Goal: Task Accomplishment & Management: Manage account settings

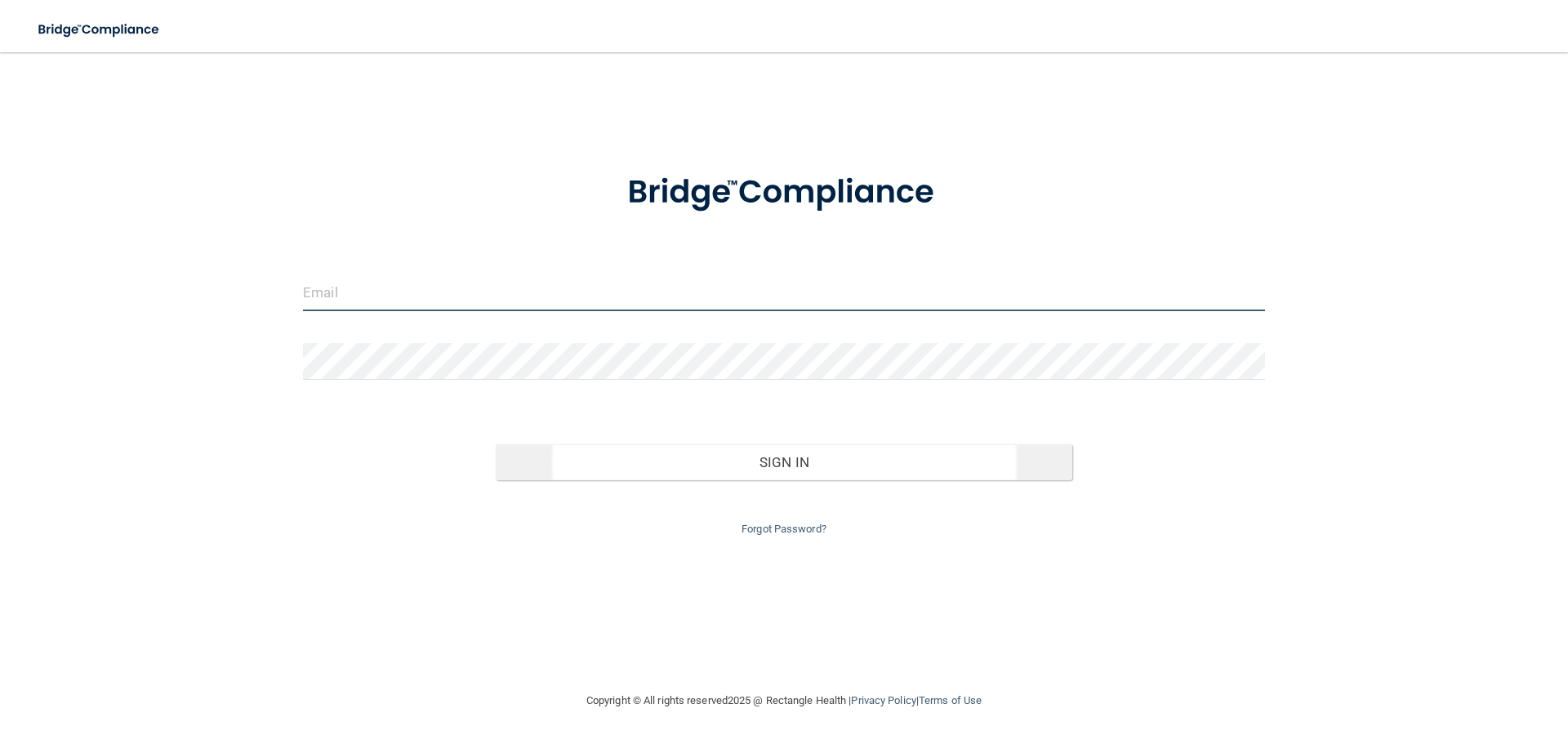
type input "[PERSON_NAME][EMAIL_ADDRESS][DOMAIN_NAME]"
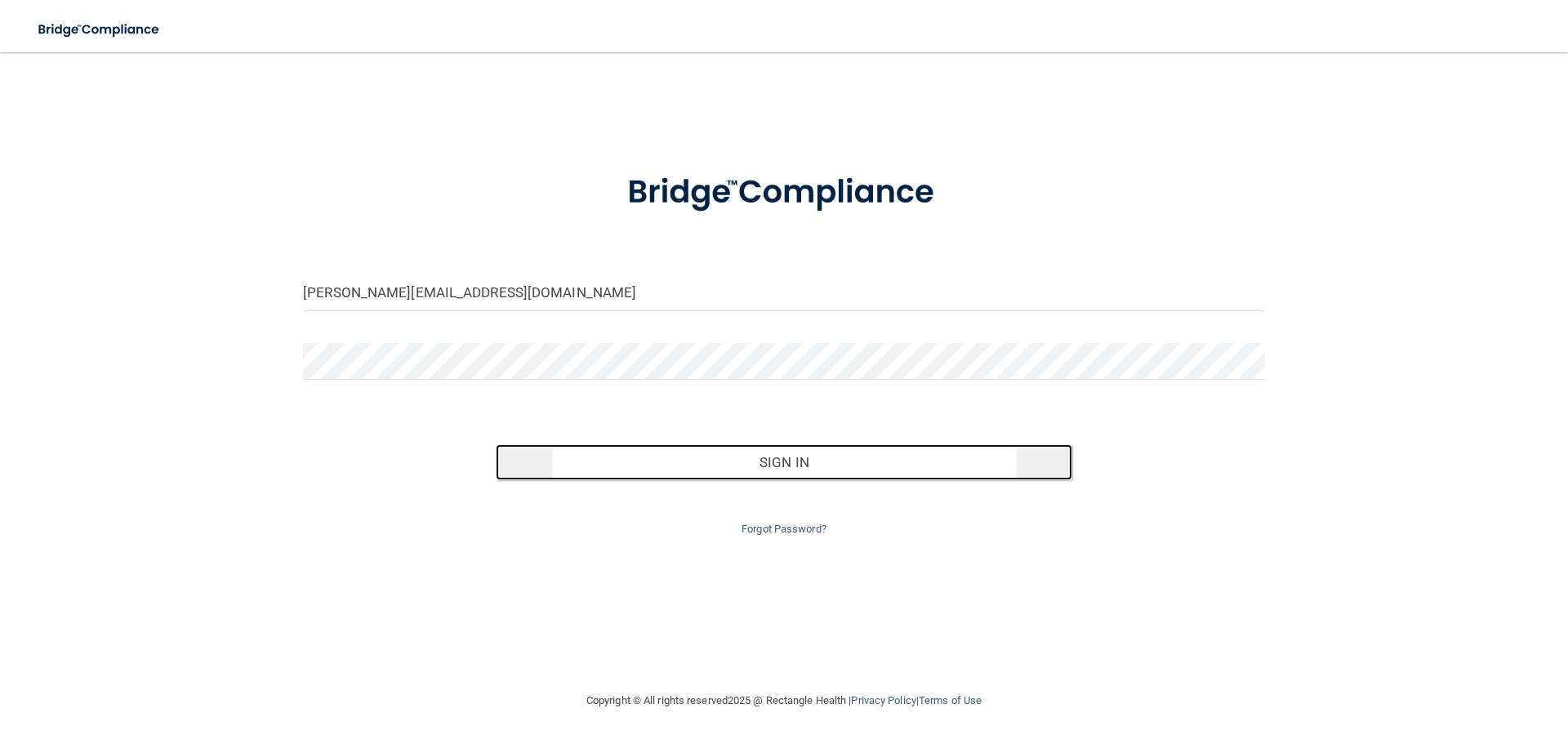
click at [794, 457] on button "Sign In" at bounding box center [784, 462] width 577 height 36
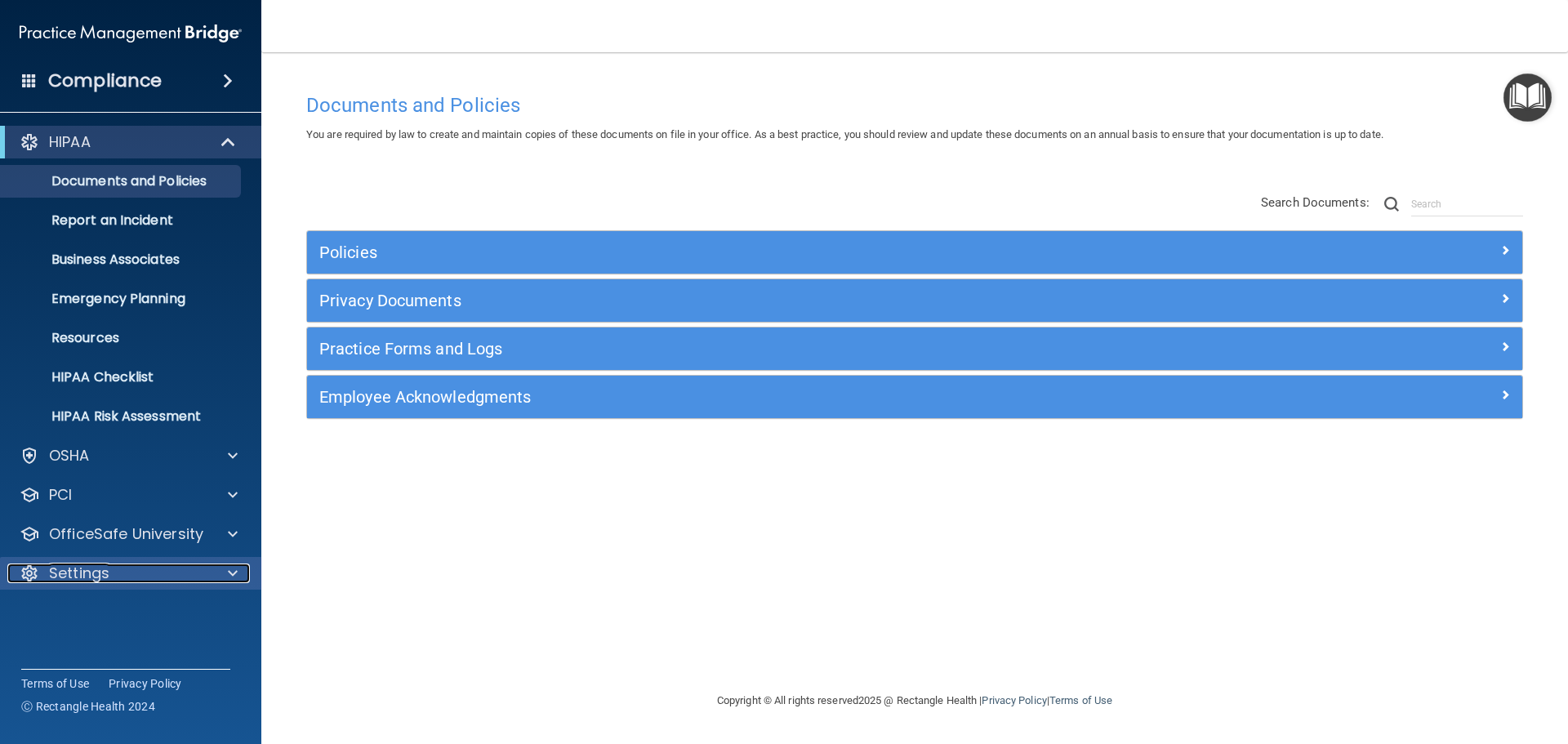
click at [218, 570] on div at bounding box center [230, 574] width 41 height 19
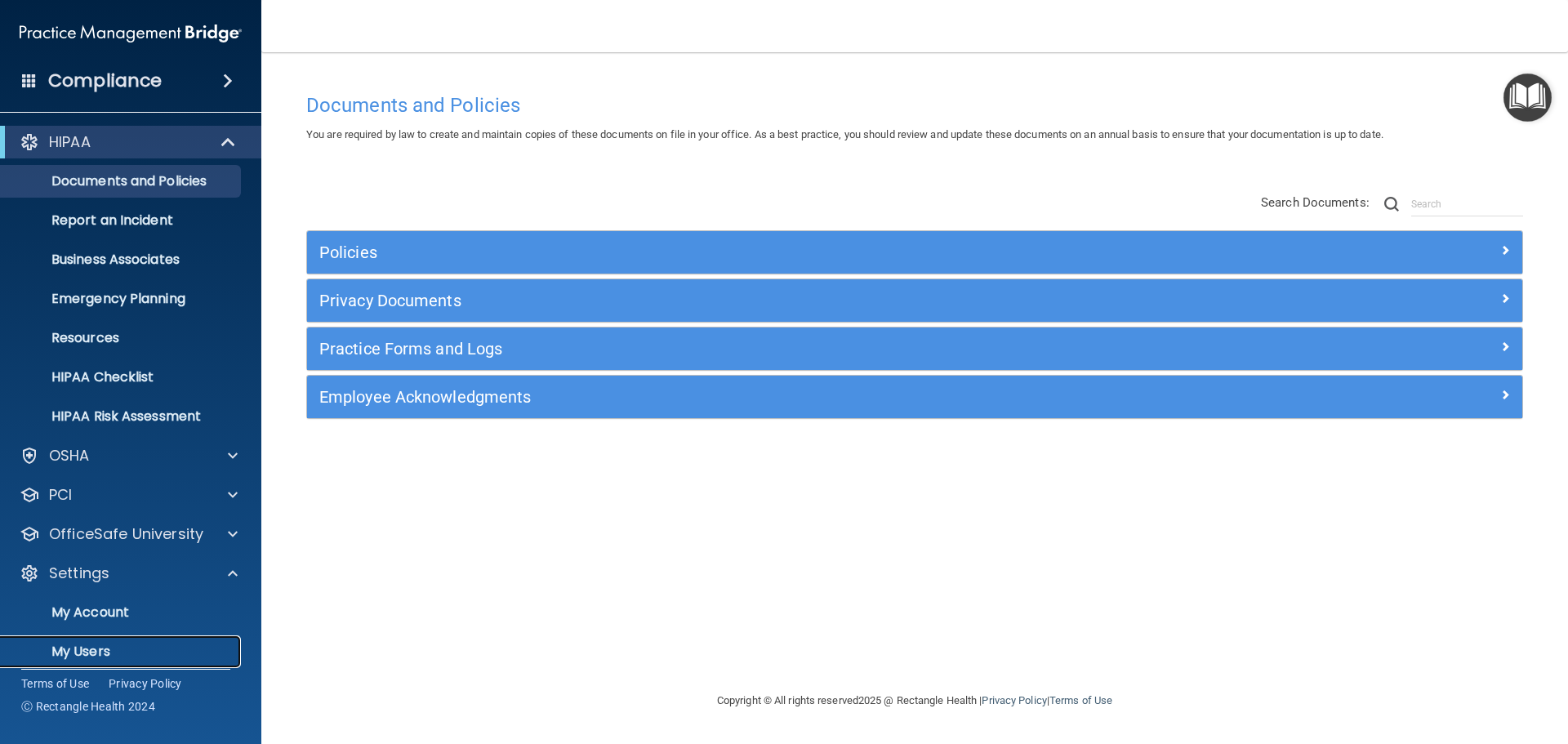
click at [104, 644] on p "My Users" at bounding box center [122, 652] width 223 height 17
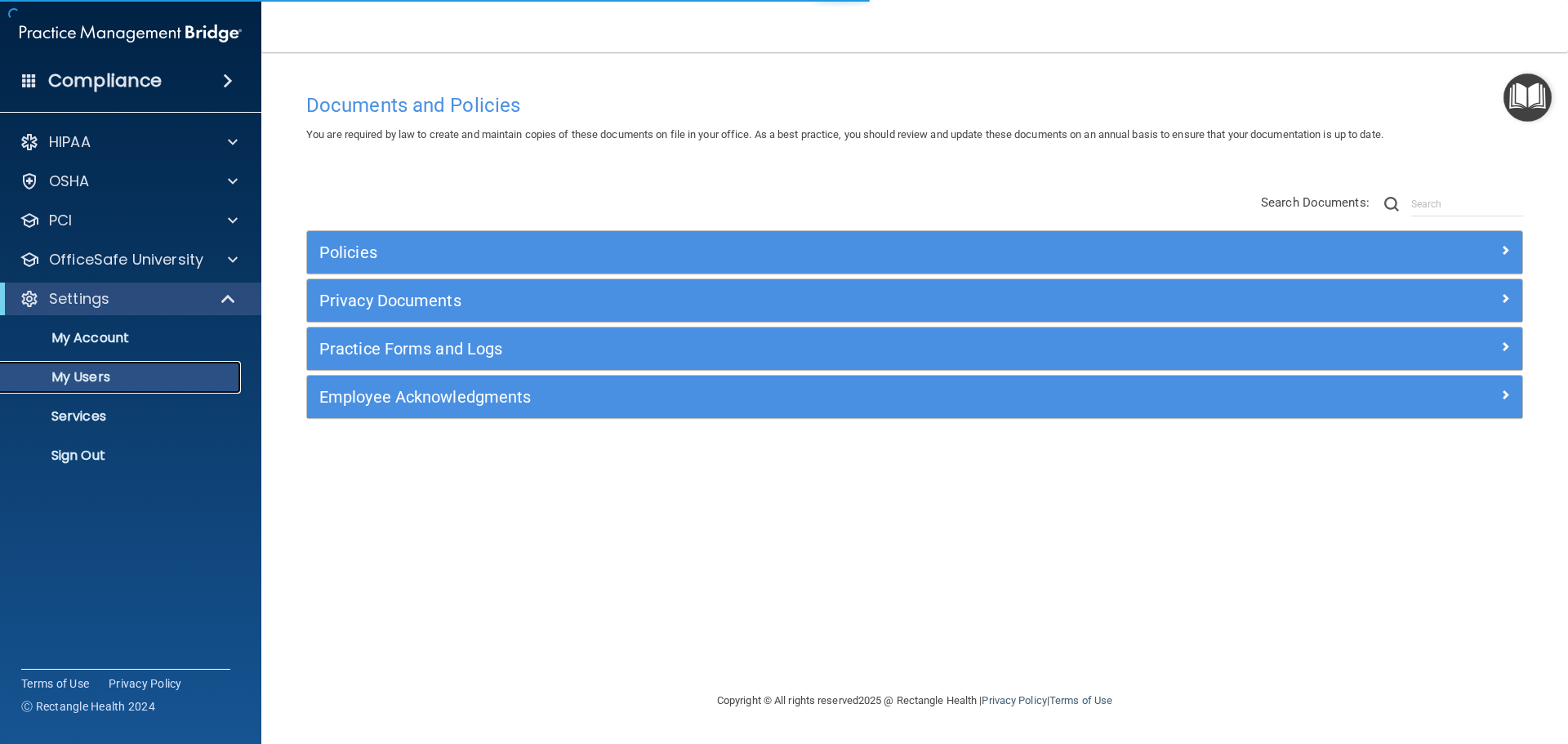
select select "20"
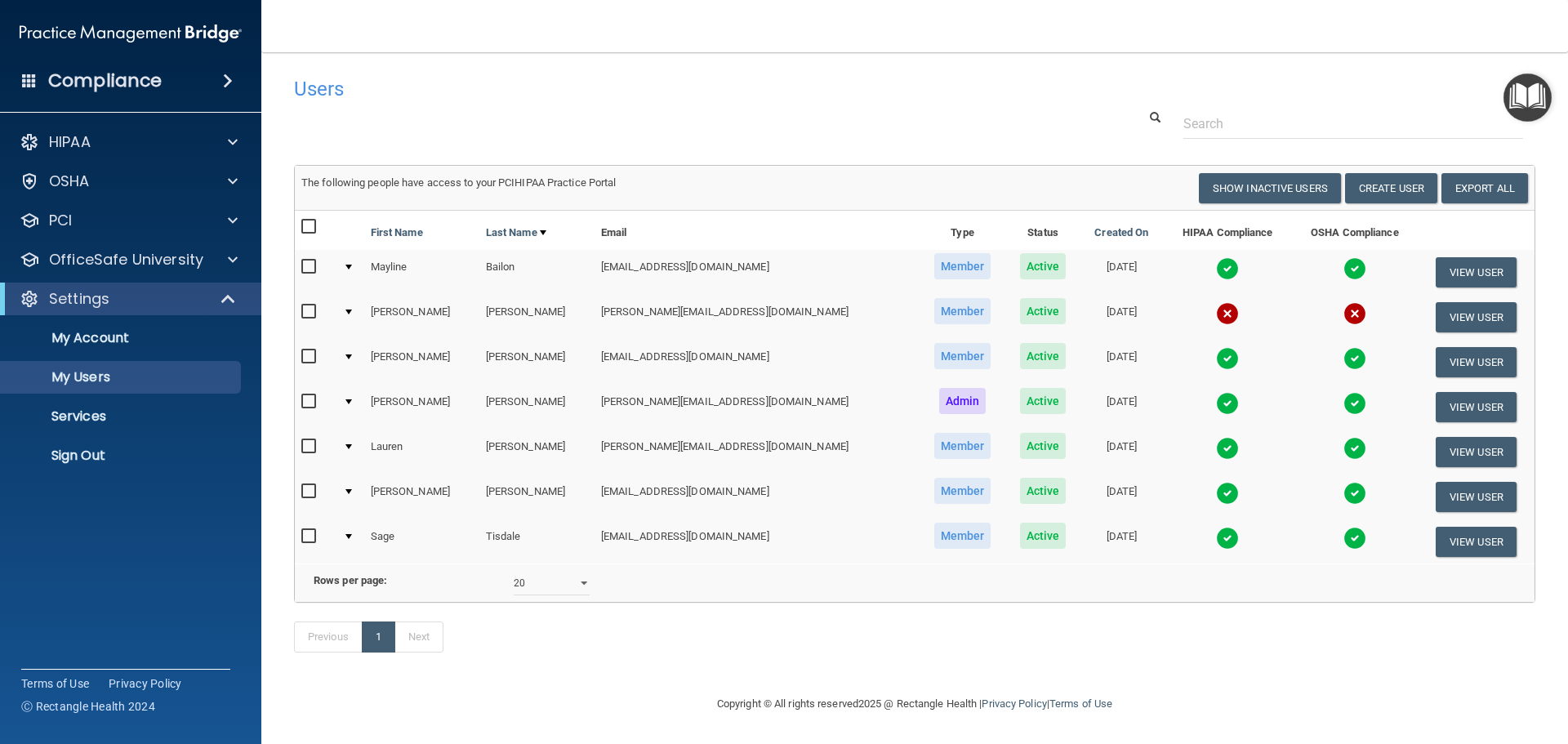
click at [307, 443] on input "checkbox" at bounding box center [310, 446] width 18 height 13
checkbox input "true"
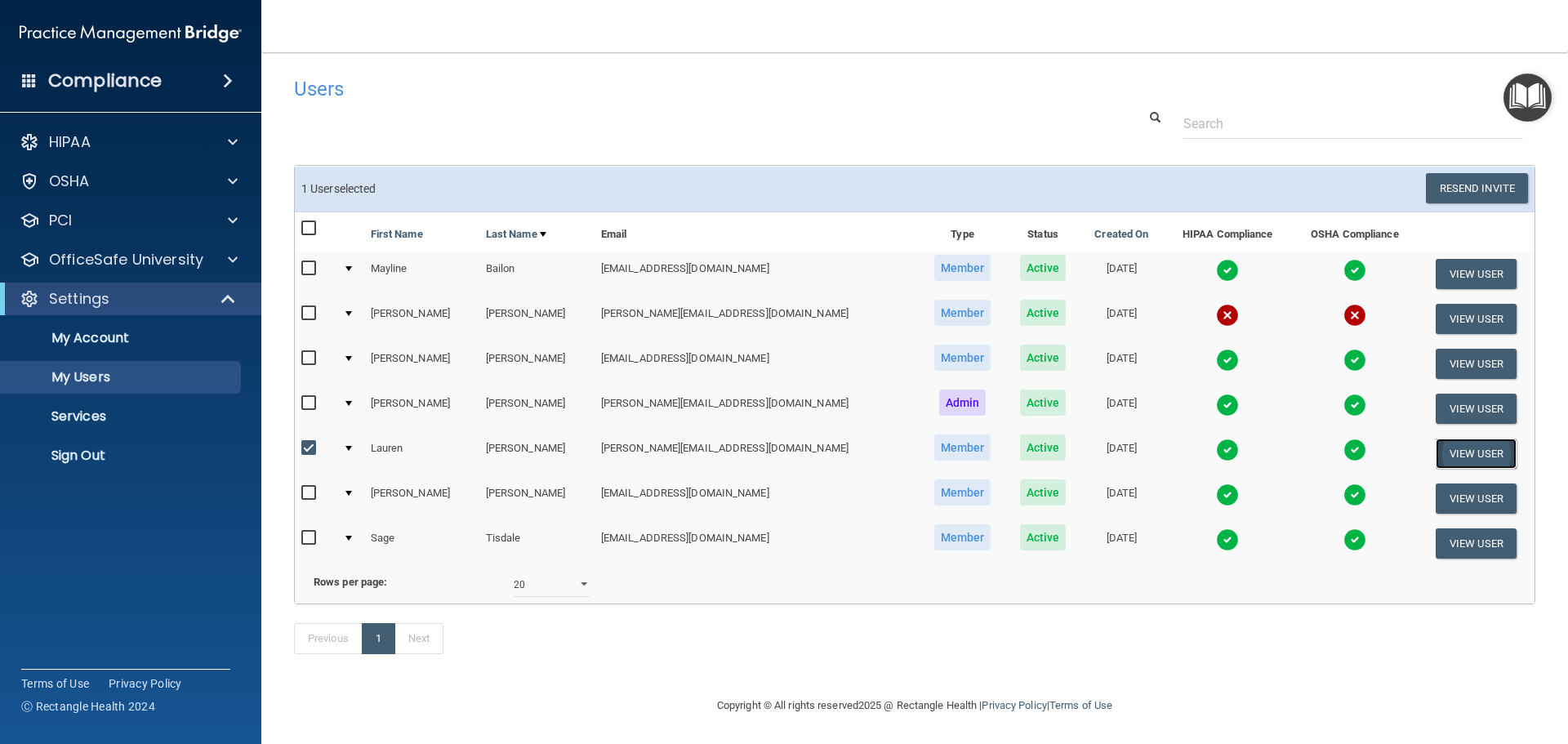
click at [1456, 448] on button "View User" at bounding box center [1476, 453] width 81 height 30
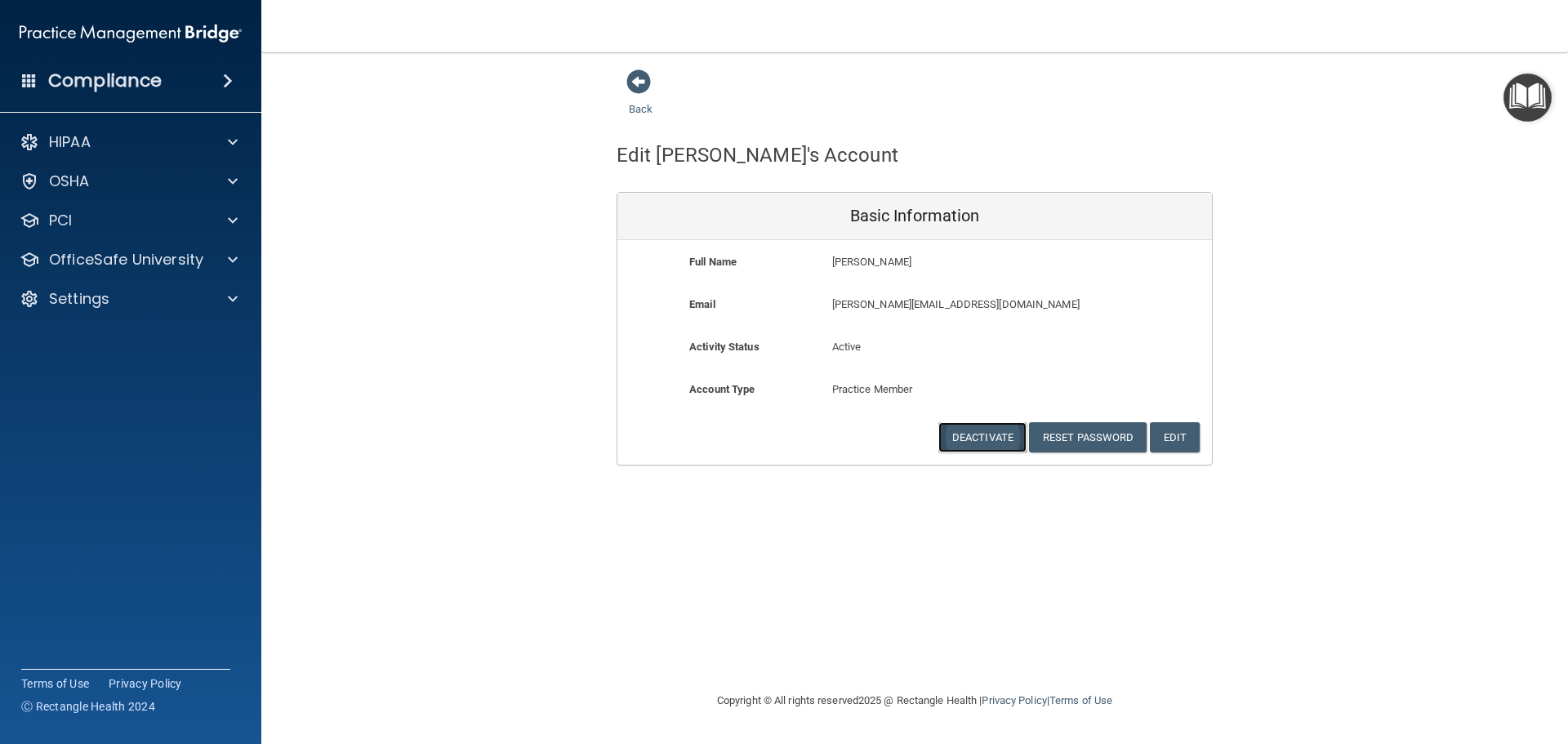
click at [971, 432] on button "Deactivate" at bounding box center [982, 437] width 88 height 30
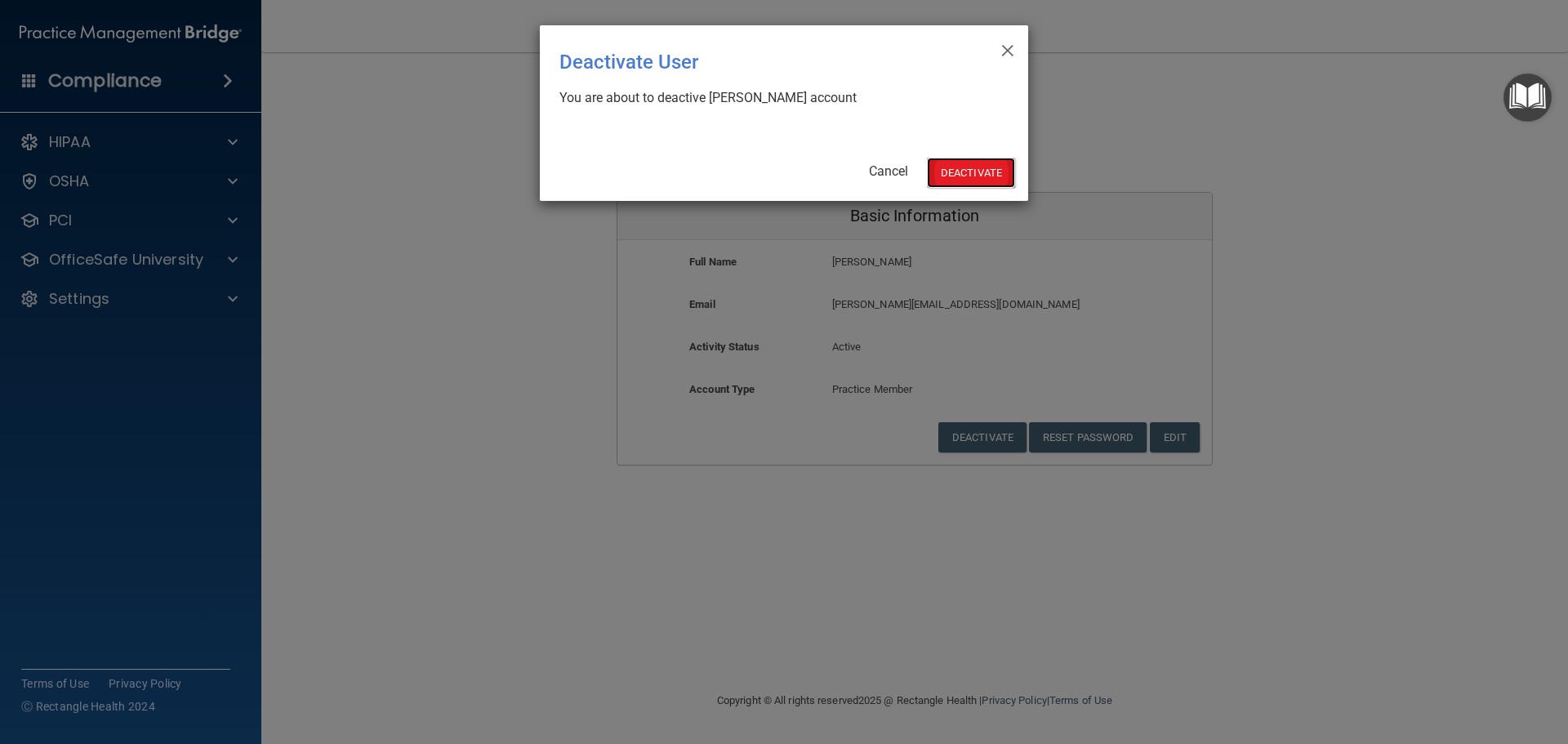
click at [968, 171] on button "Deactivate" at bounding box center [970, 172] width 88 height 30
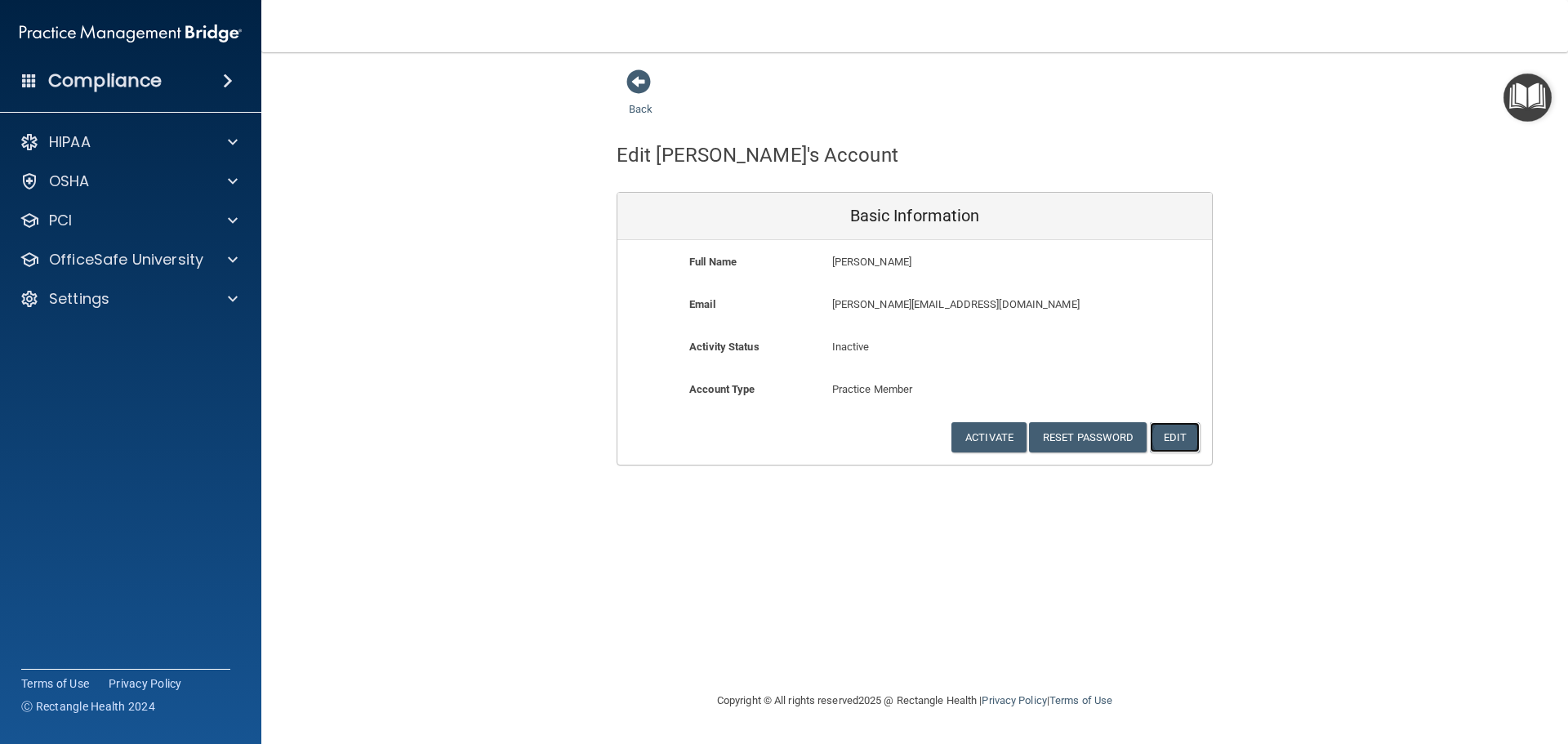
click at [1182, 437] on button "Edit" at bounding box center [1174, 437] width 50 height 30
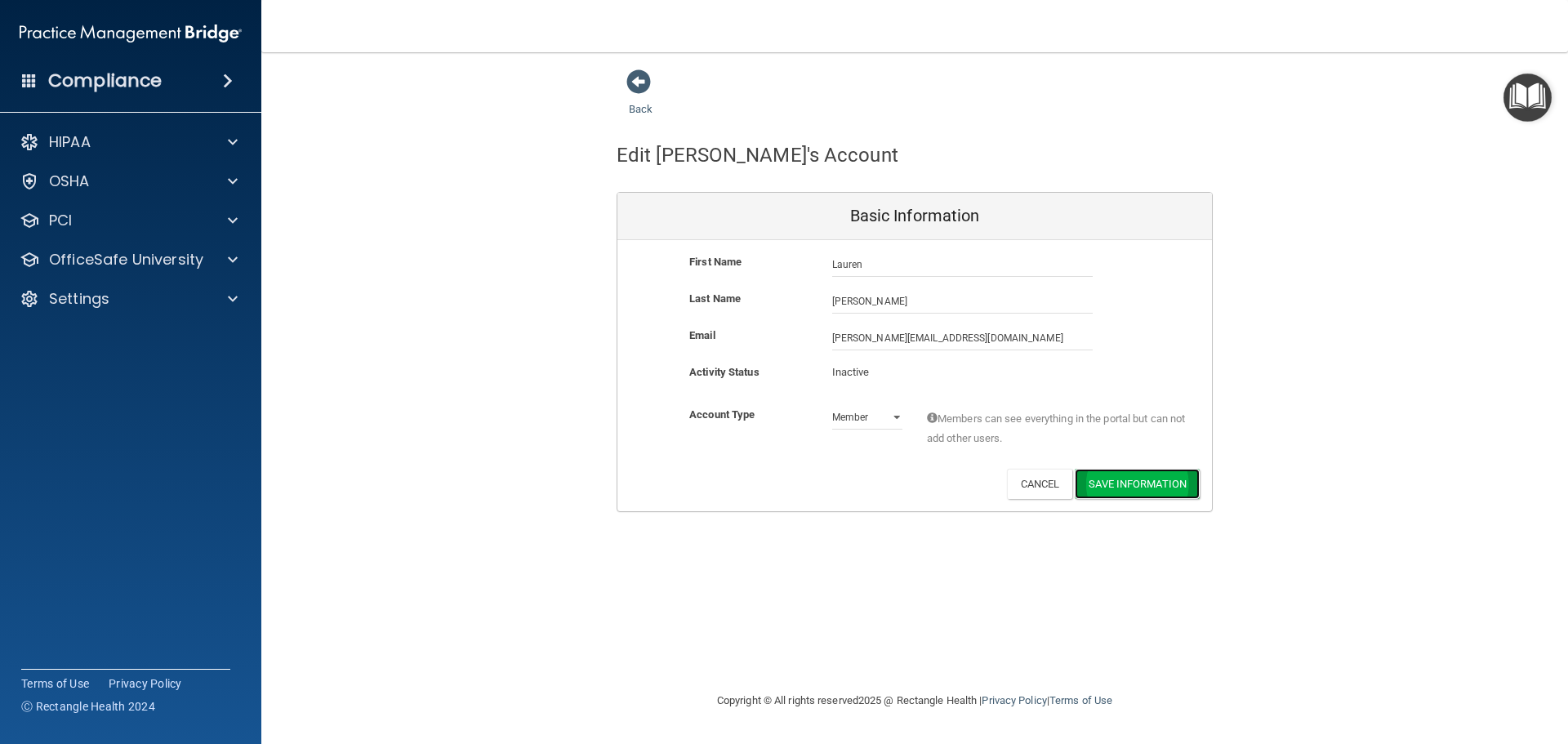
click at [1162, 473] on button "Save Information" at bounding box center [1137, 483] width 125 height 30
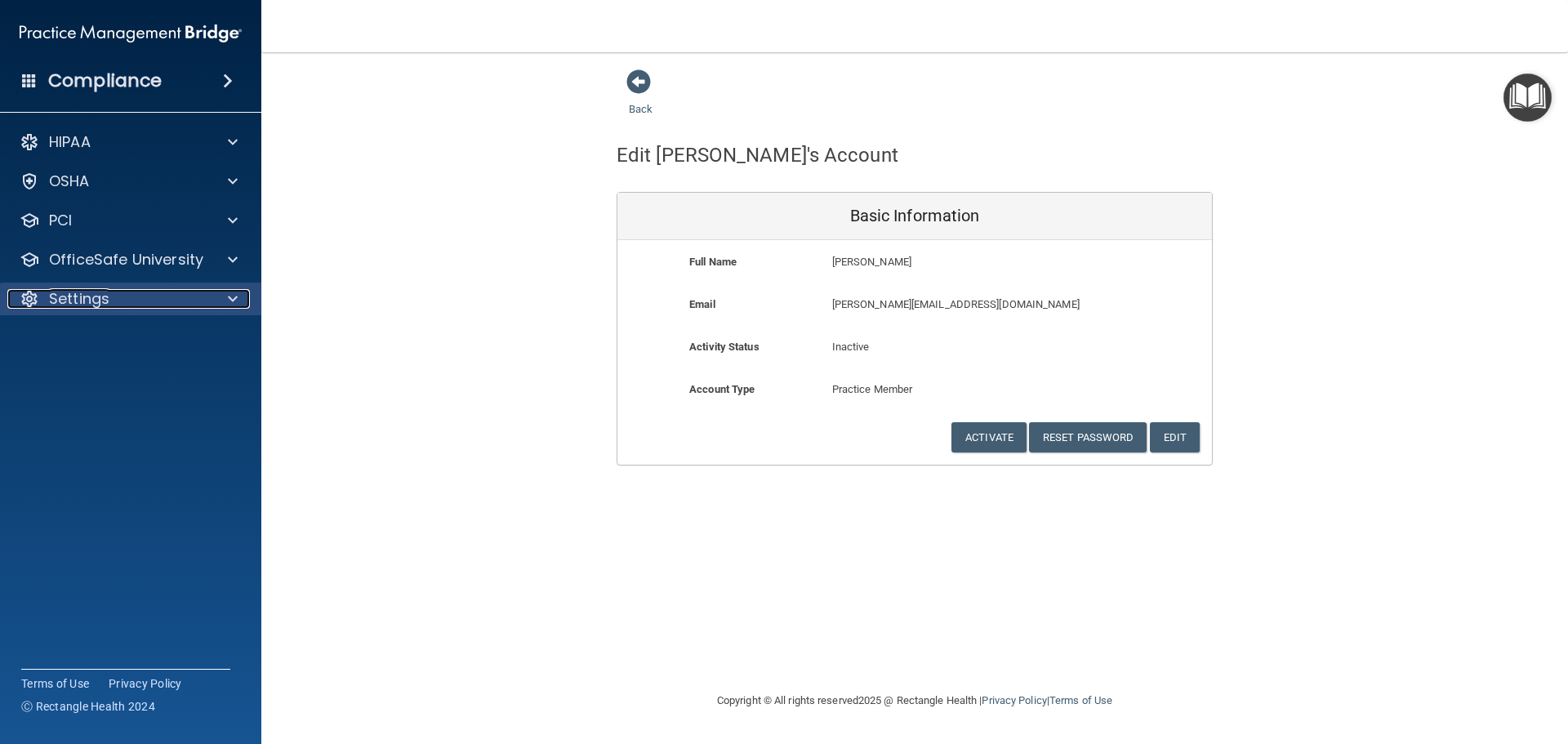
click at [225, 295] on div at bounding box center [230, 299] width 41 height 19
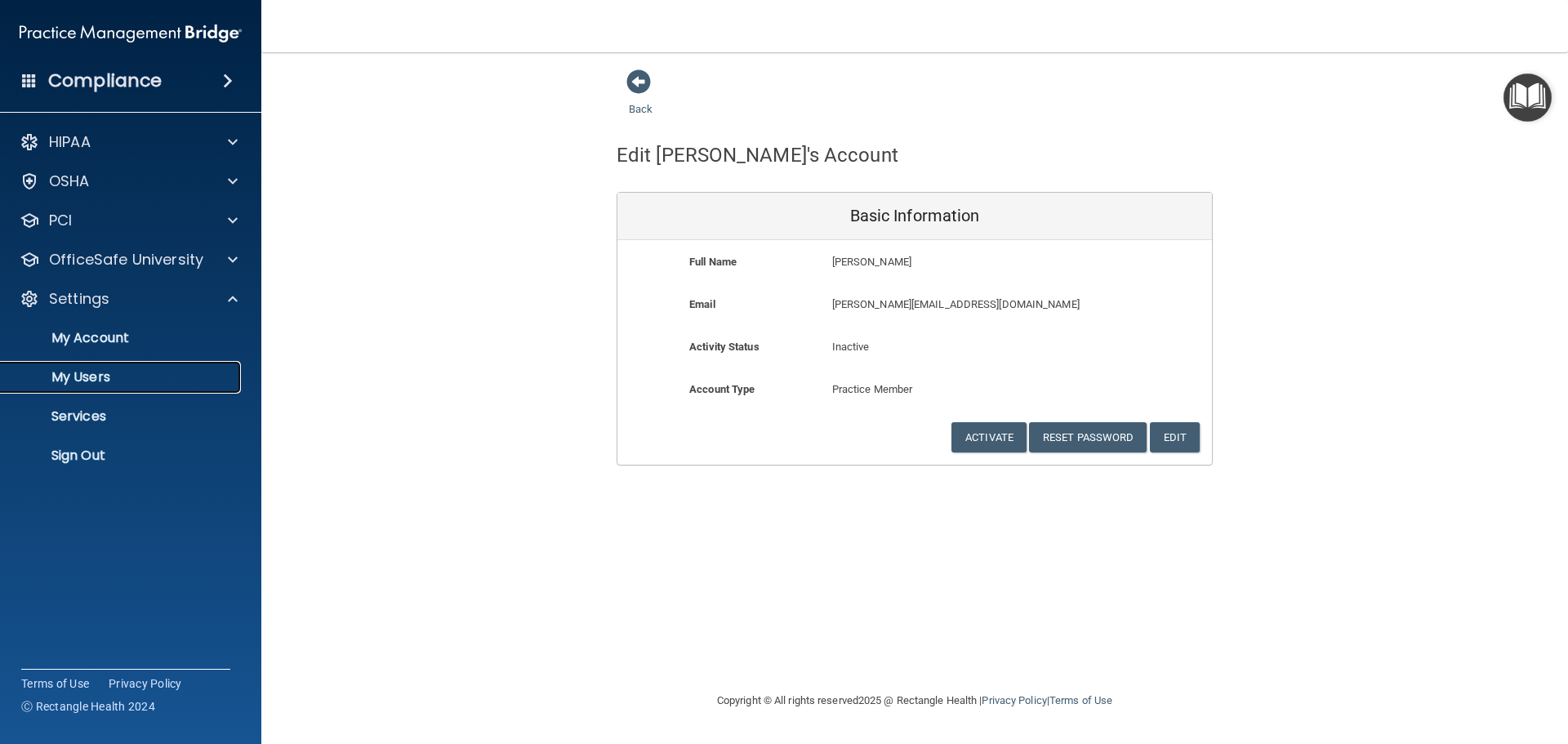
click at [120, 375] on p "My Users" at bounding box center [122, 377] width 223 height 17
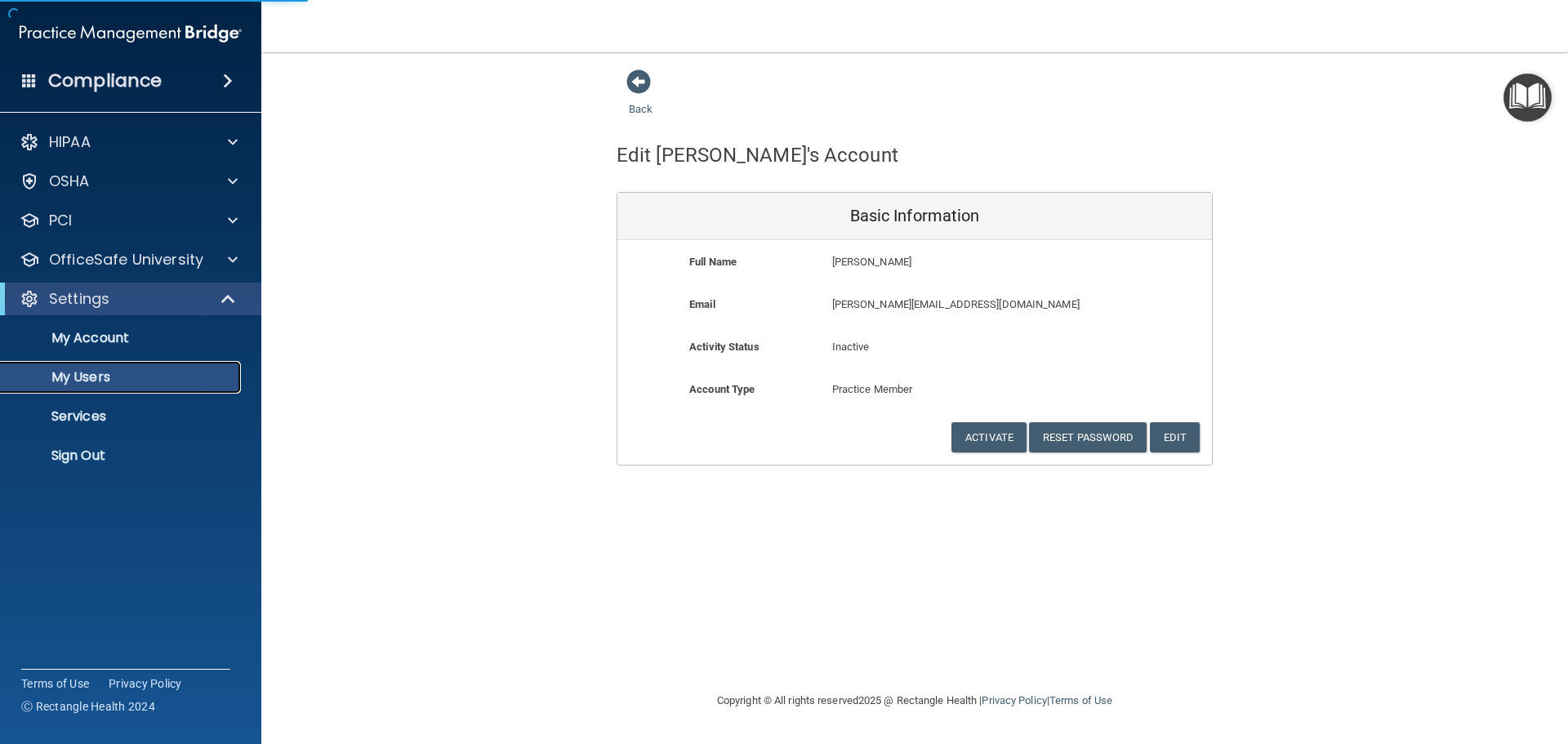
select select "20"
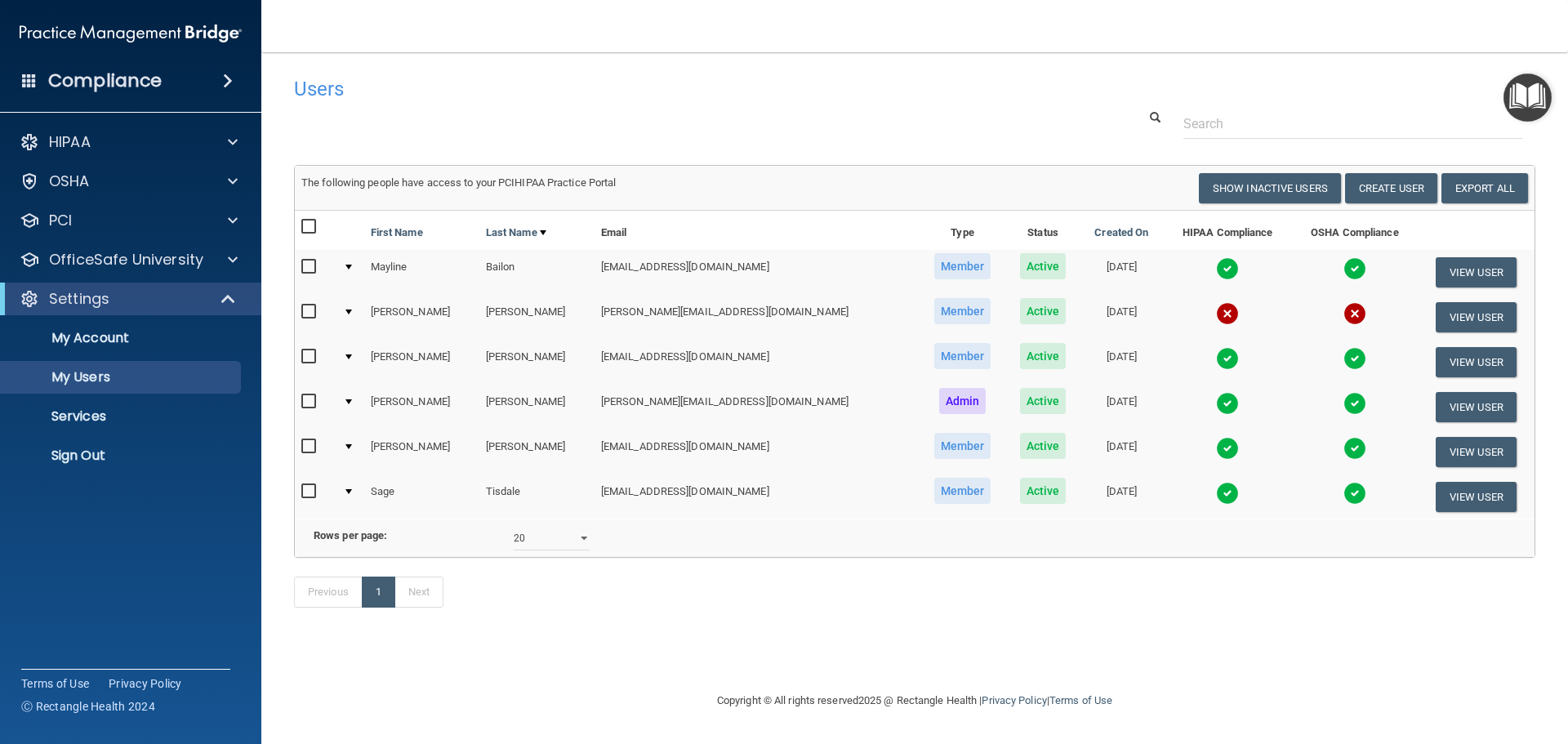
click at [308, 263] on input "checkbox" at bounding box center [310, 266] width 18 height 13
checkbox input "true"
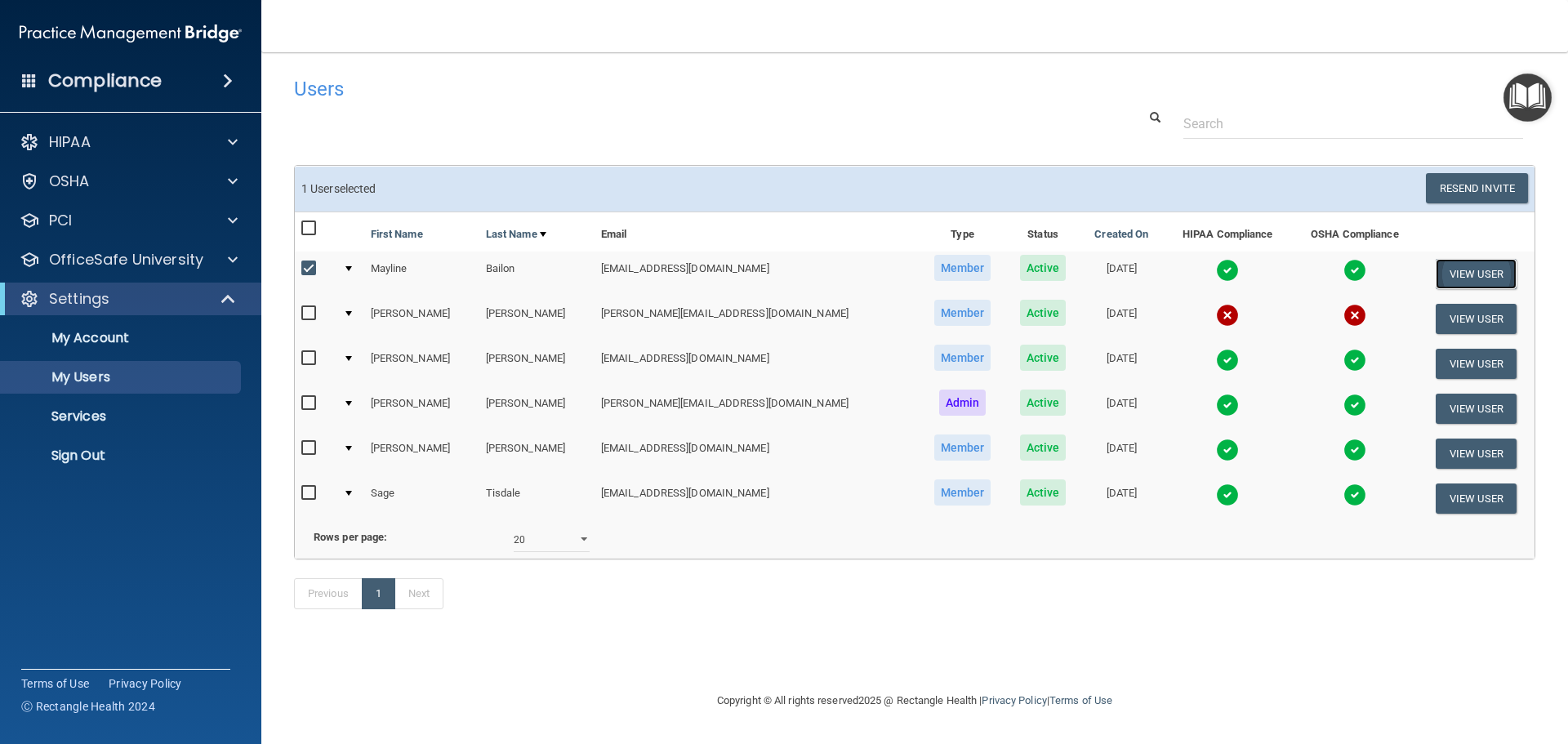
click at [1443, 273] on button "View User" at bounding box center [1476, 273] width 81 height 30
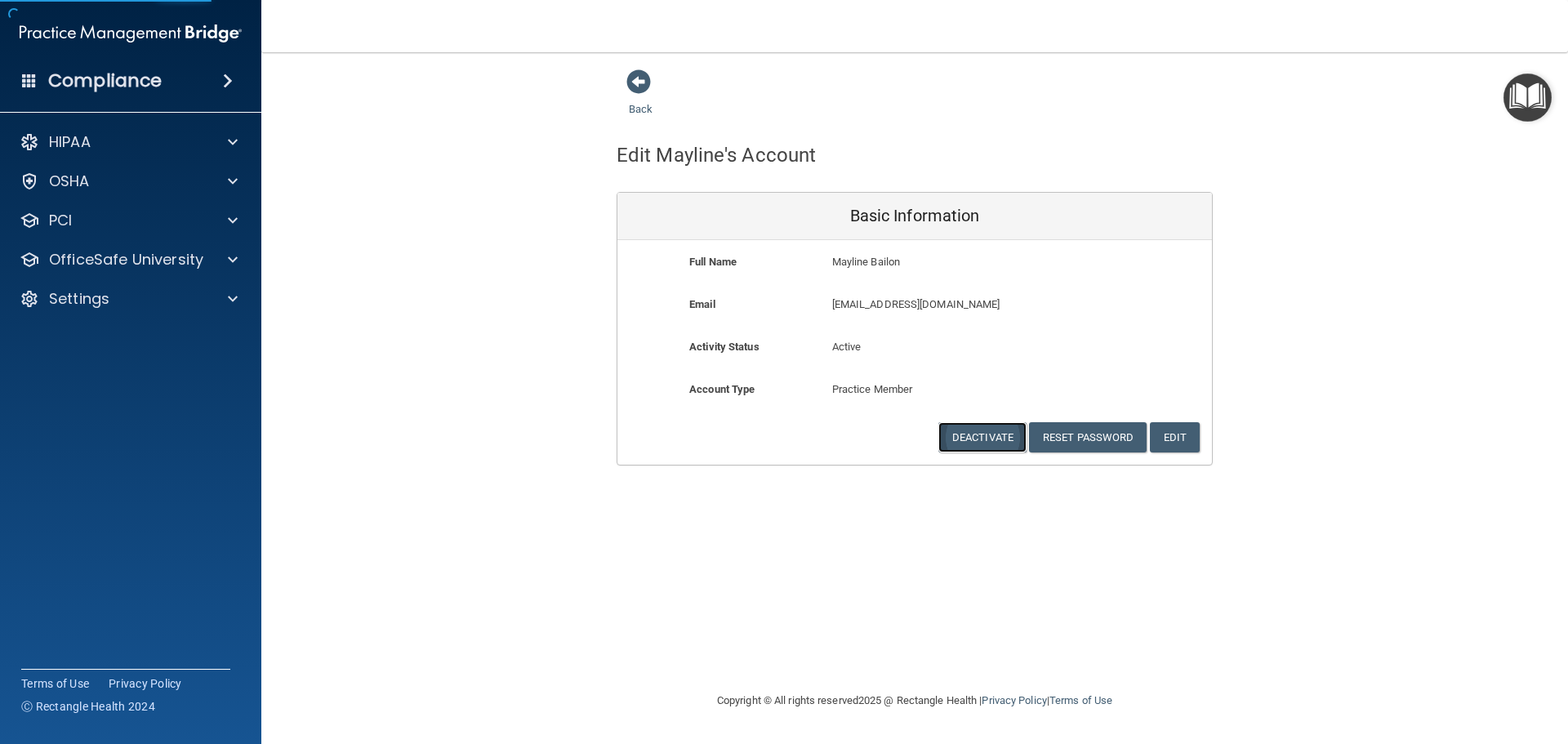
click at [989, 437] on button "Deactivate" at bounding box center [982, 437] width 88 height 30
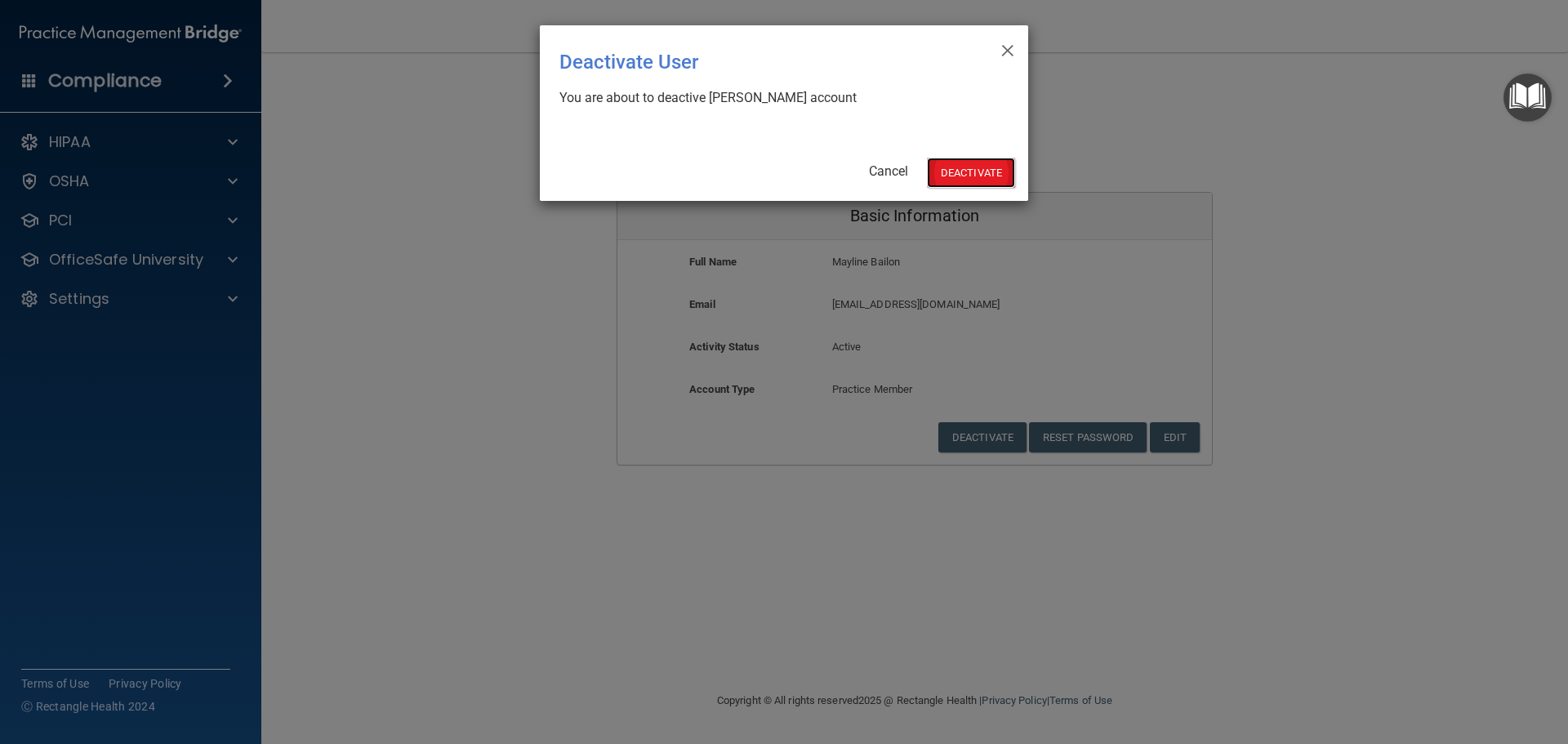
click at [954, 173] on button "Deactivate" at bounding box center [970, 172] width 88 height 30
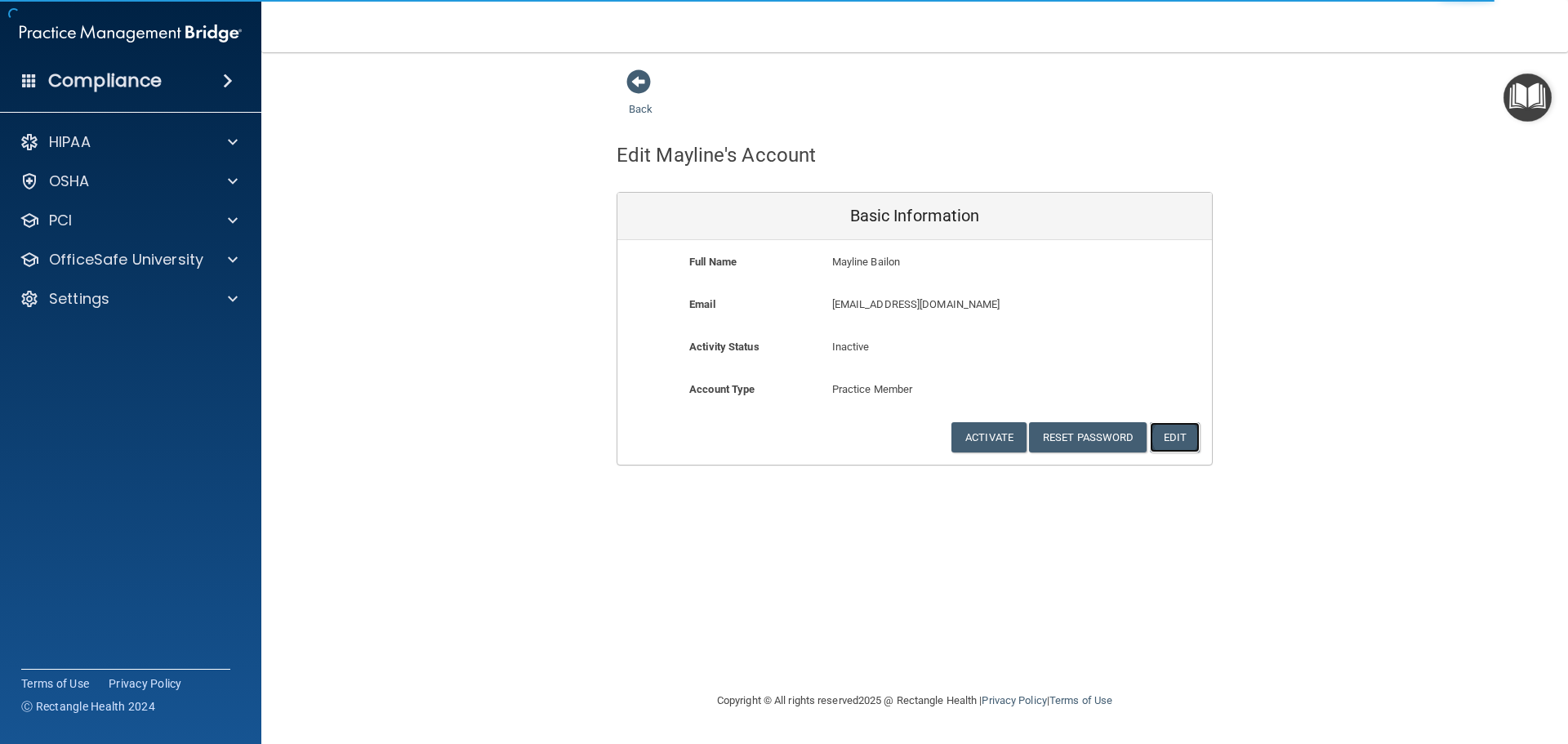
click at [1174, 439] on button "Edit" at bounding box center [1174, 437] width 50 height 30
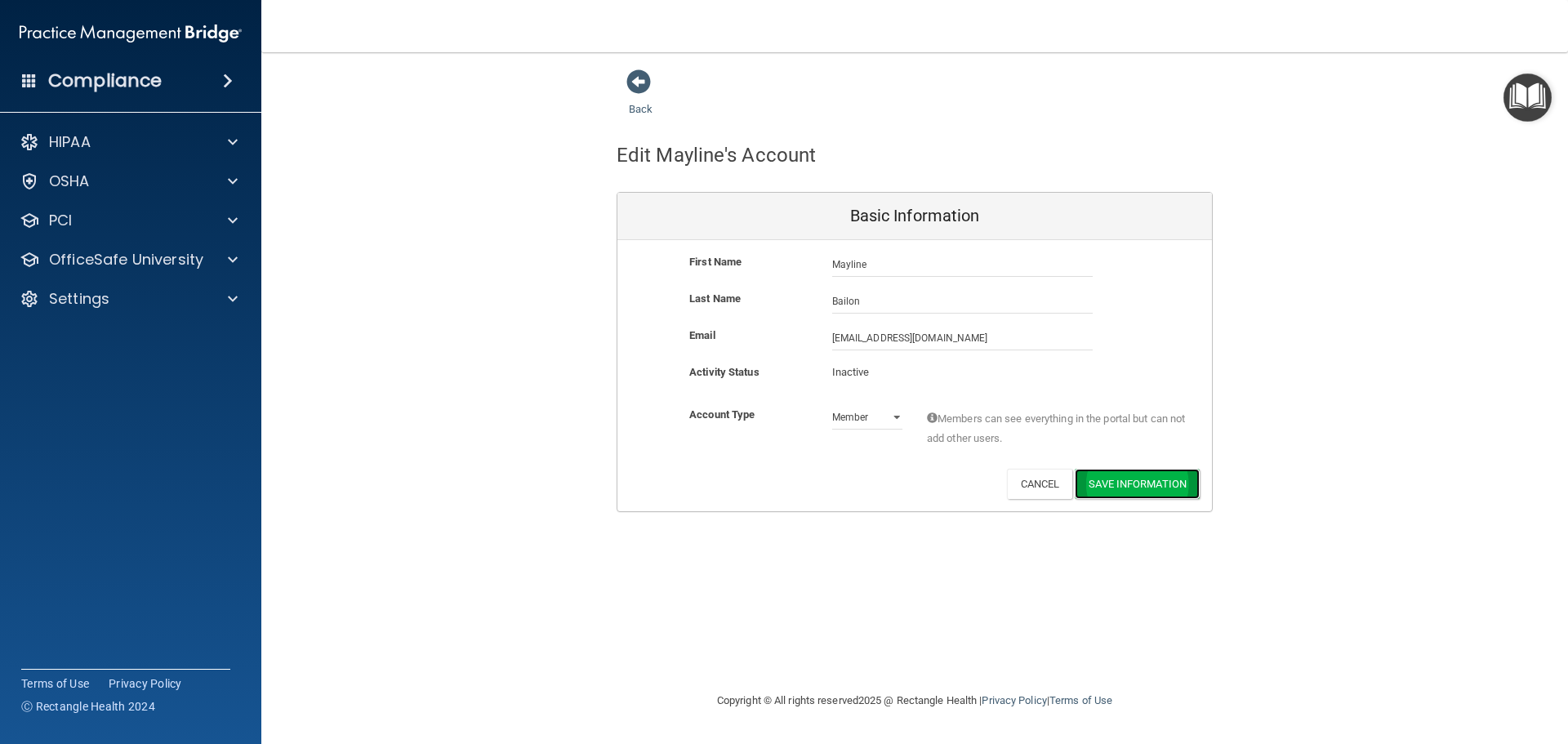
click at [1116, 474] on button "Save Information" at bounding box center [1137, 483] width 125 height 30
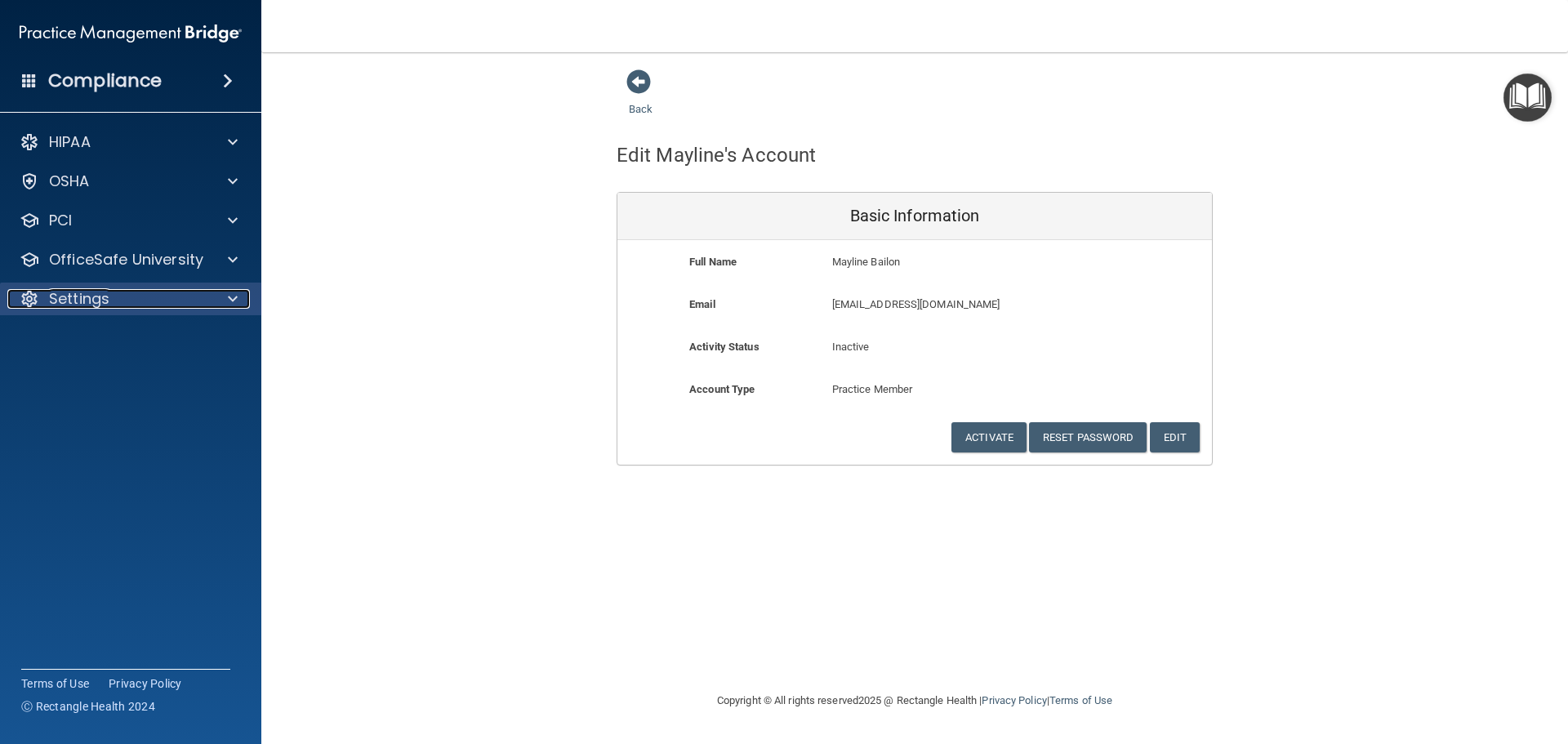
click at [231, 292] on span at bounding box center [232, 299] width 10 height 19
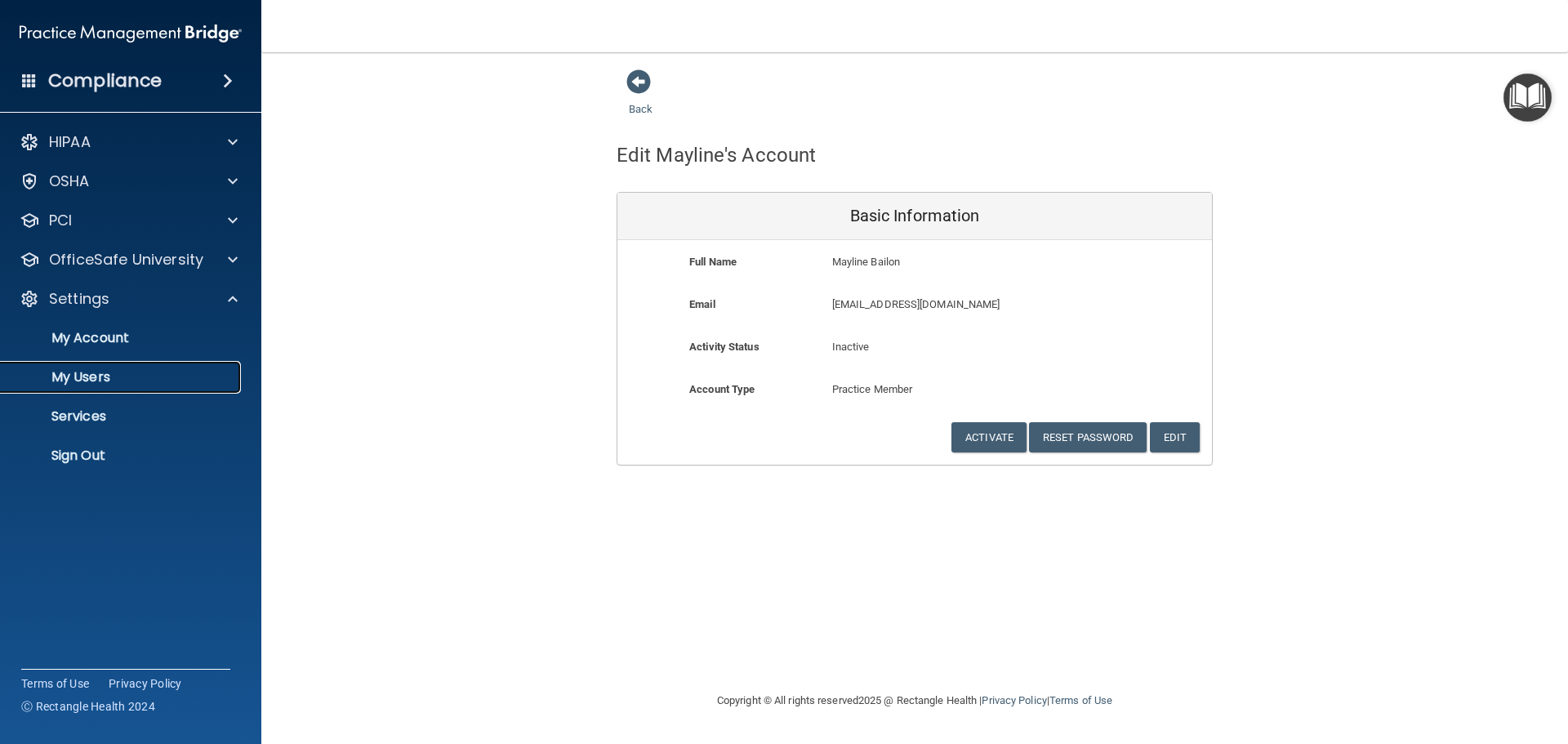
click at [120, 370] on p "My Users" at bounding box center [122, 377] width 223 height 17
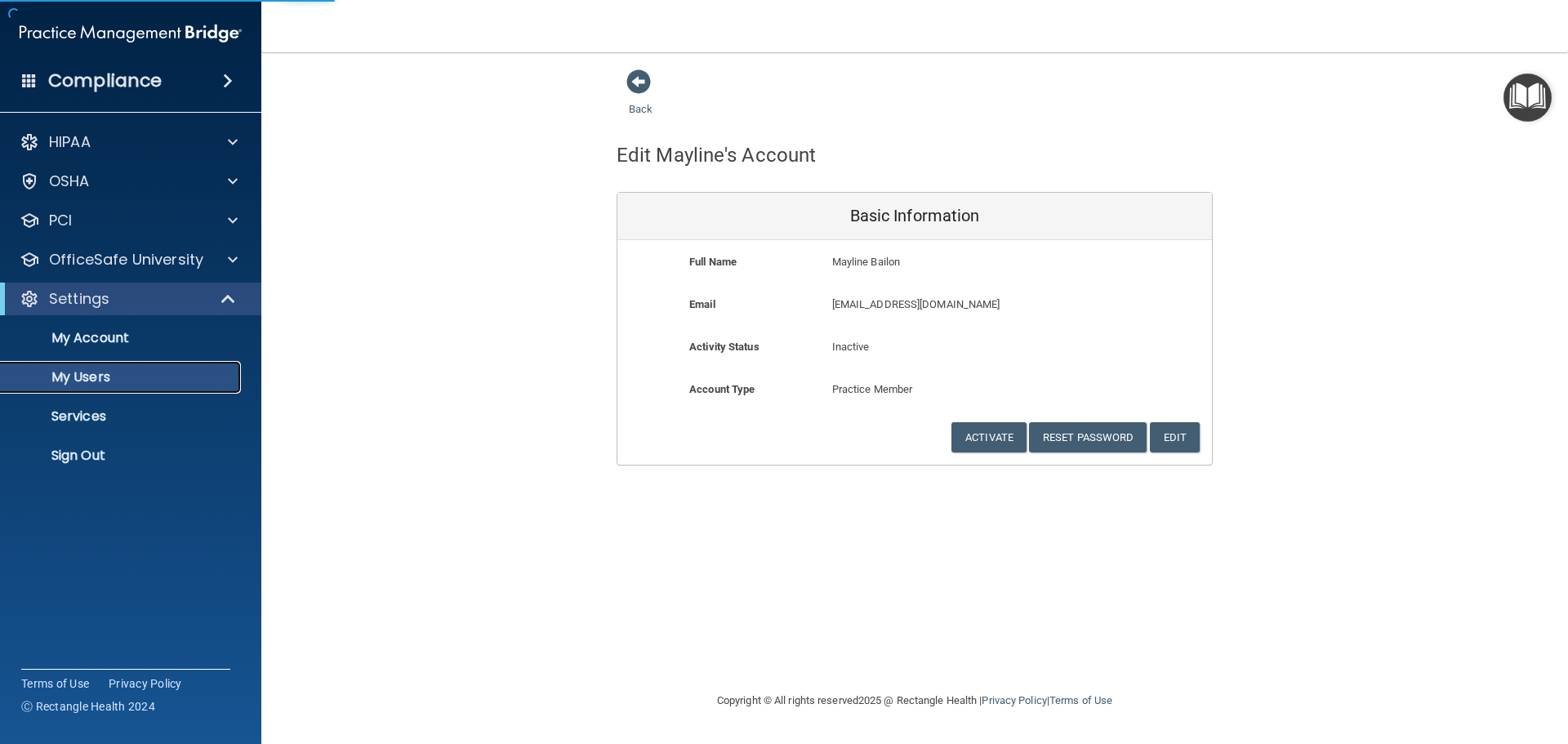
select select "20"
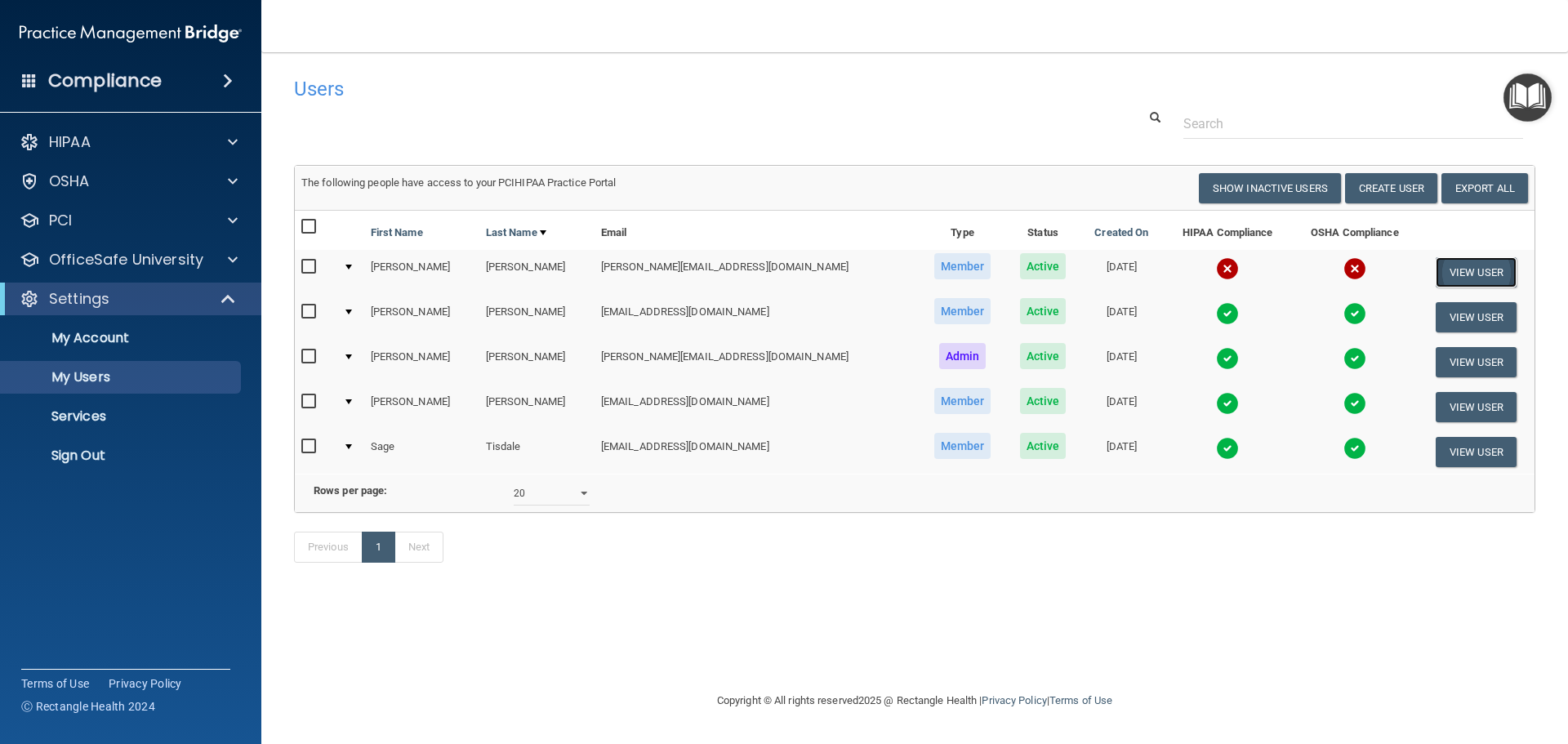
click at [1456, 268] on button "View User" at bounding box center [1476, 272] width 81 height 30
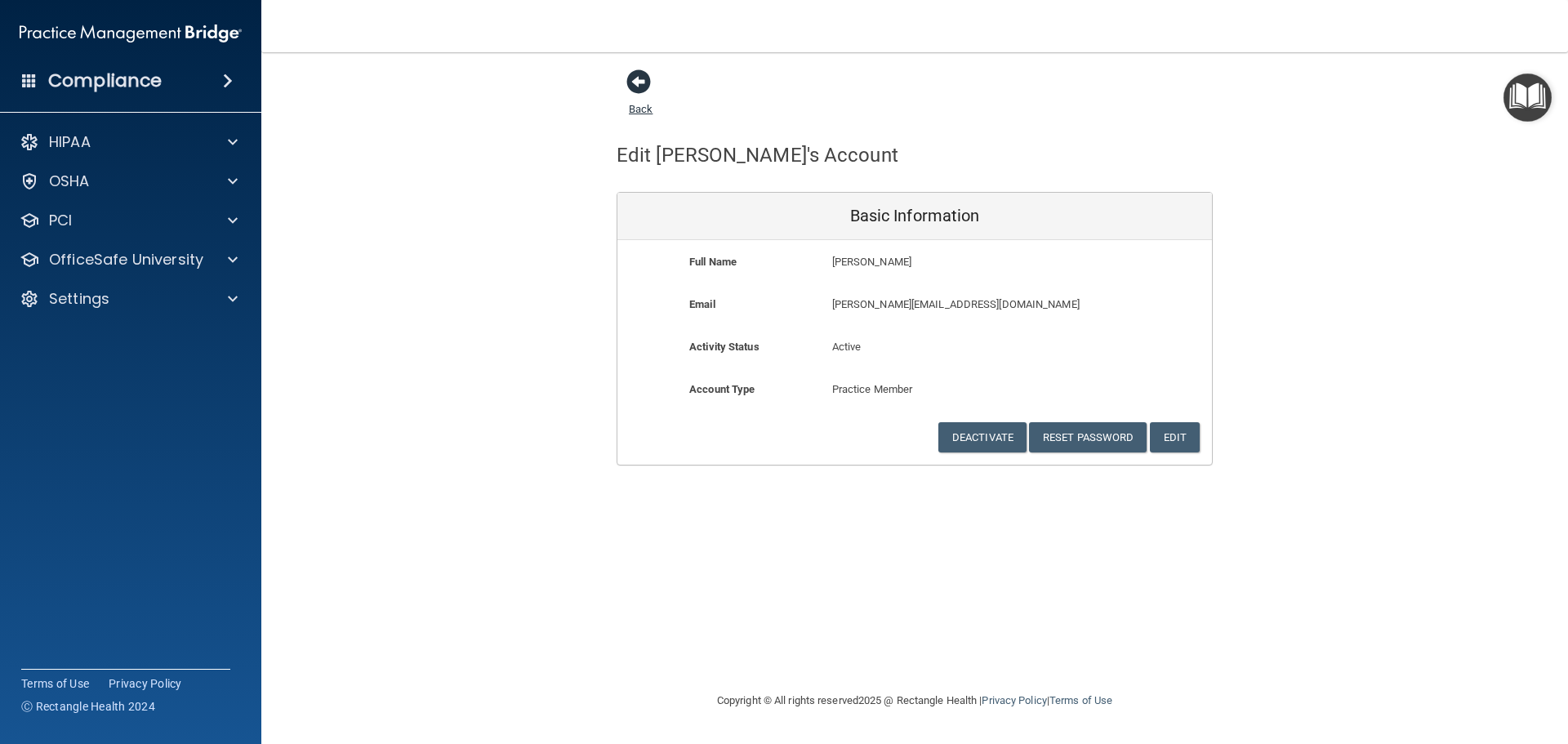
click at [630, 85] on span at bounding box center [638, 81] width 24 height 24
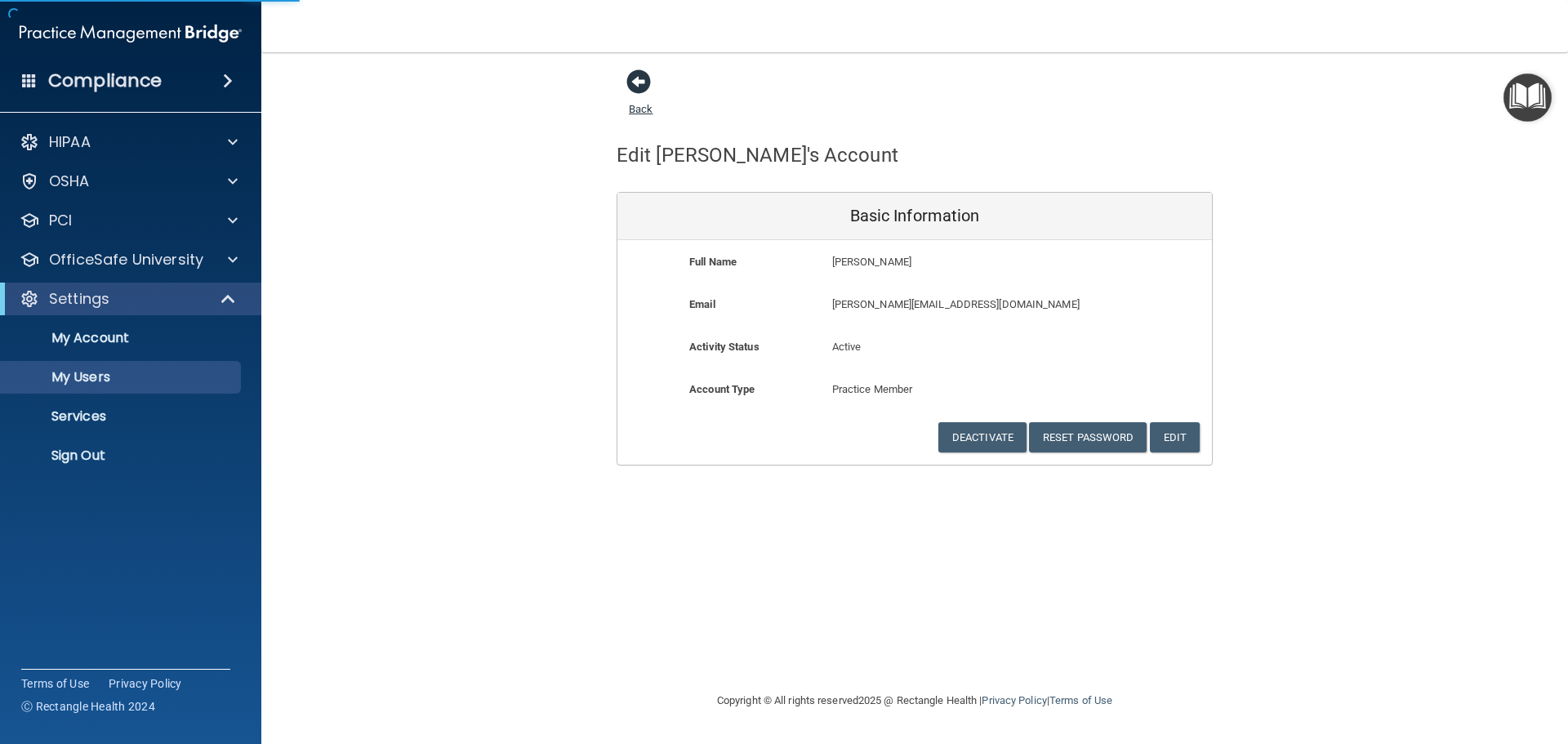
select select "20"
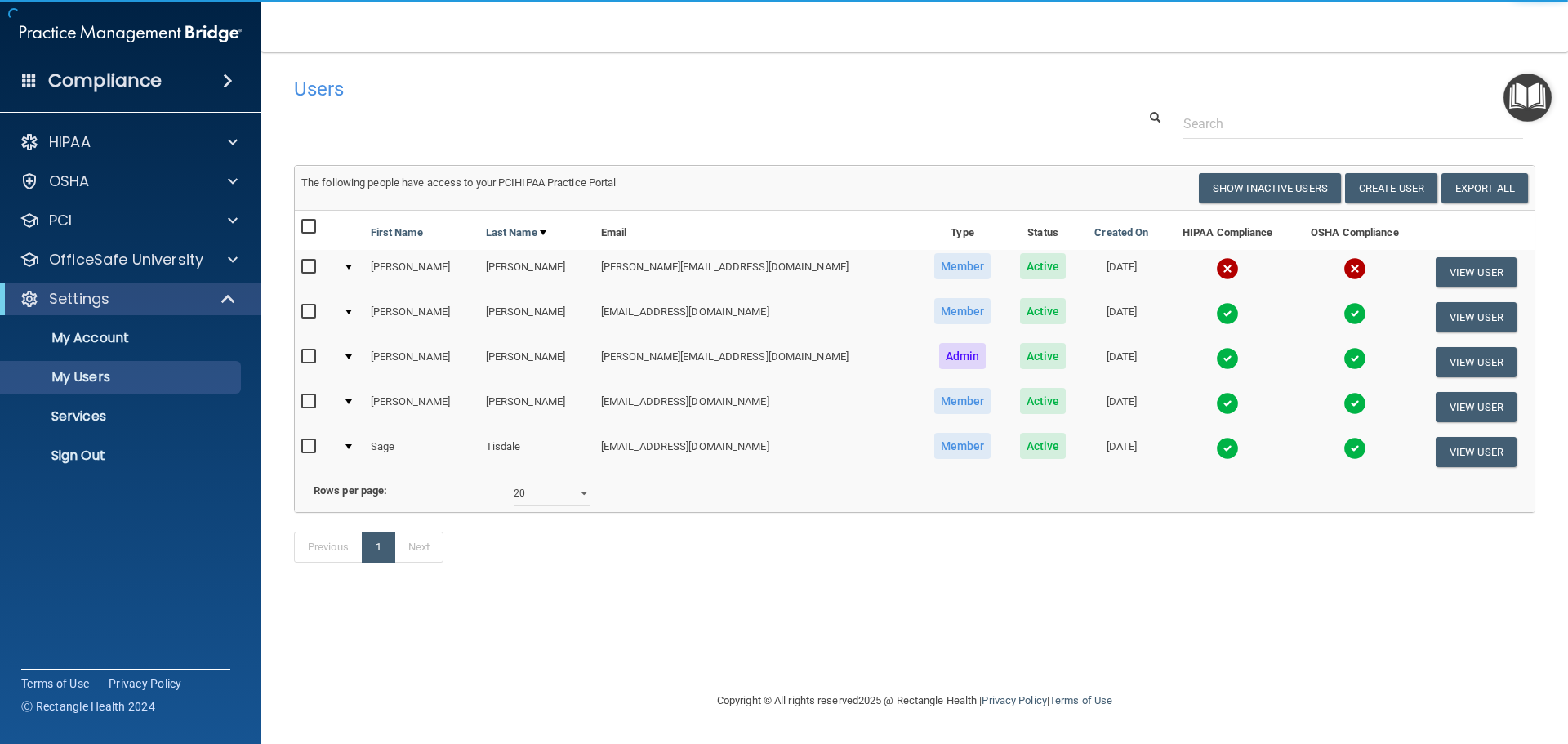
click at [307, 266] on input "checkbox" at bounding box center [310, 266] width 18 height 13
checkbox input "true"
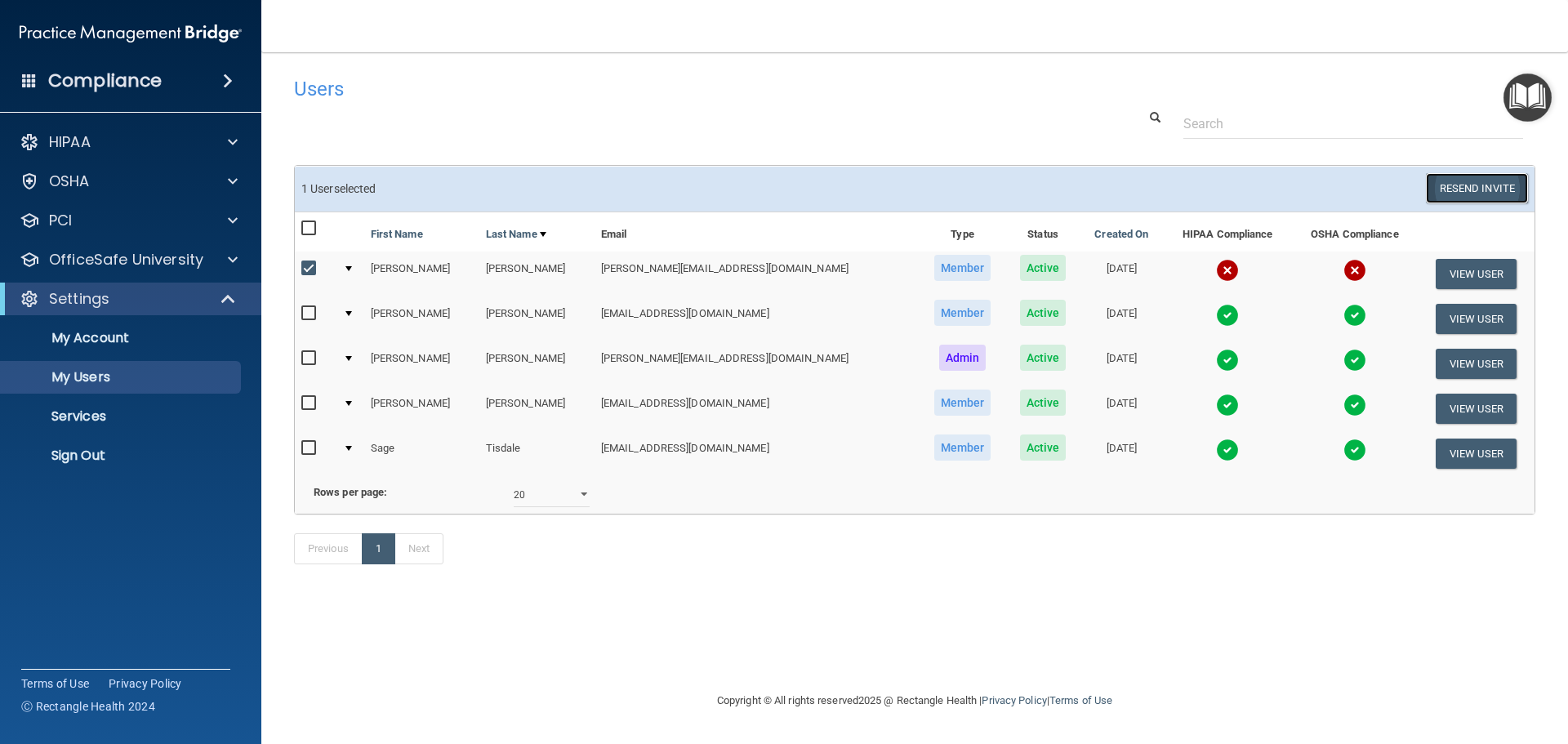
click at [1476, 186] on button "Resend Invite" at bounding box center [1477, 188] width 102 height 30
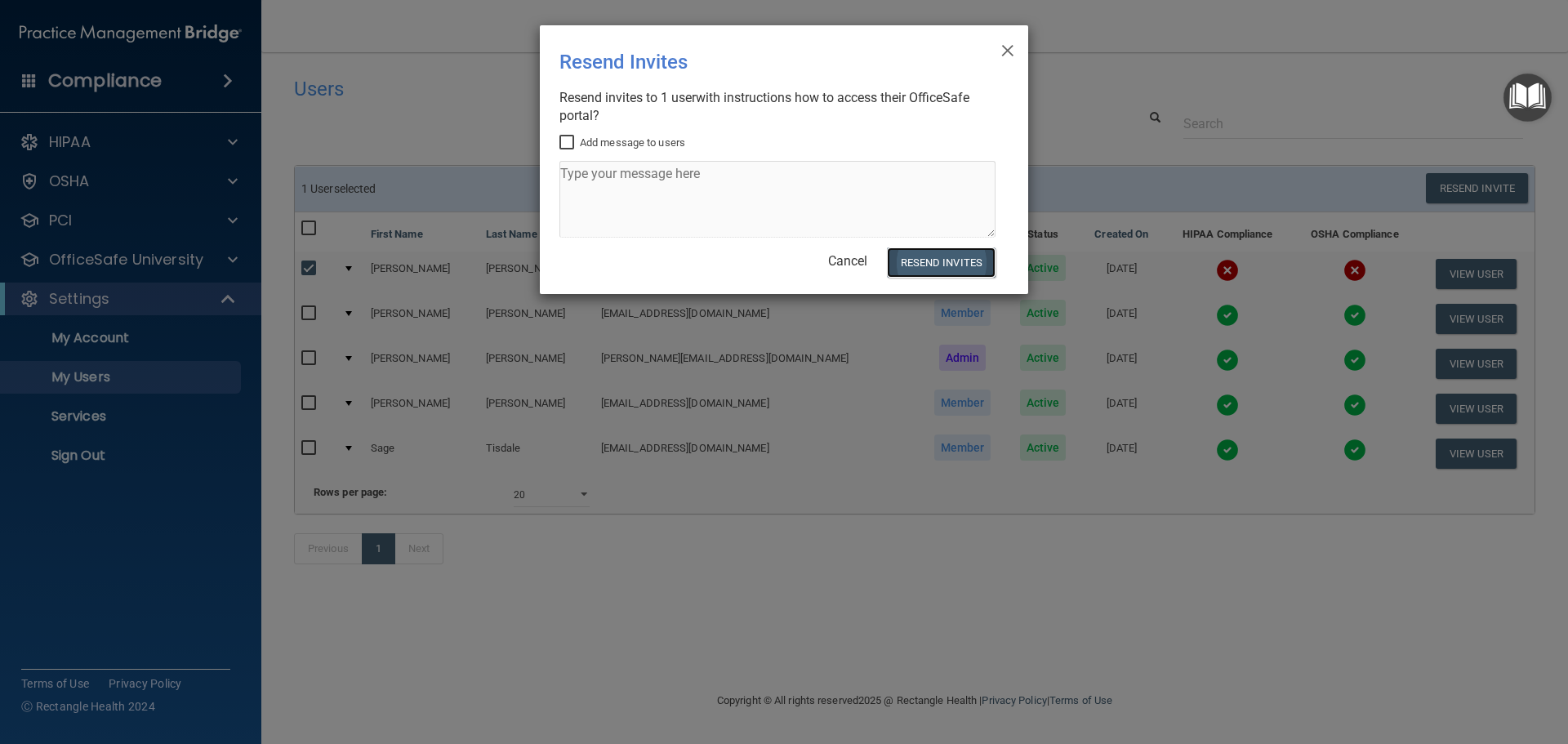
click at [947, 259] on button "Resend Invites" at bounding box center [941, 263] width 109 height 30
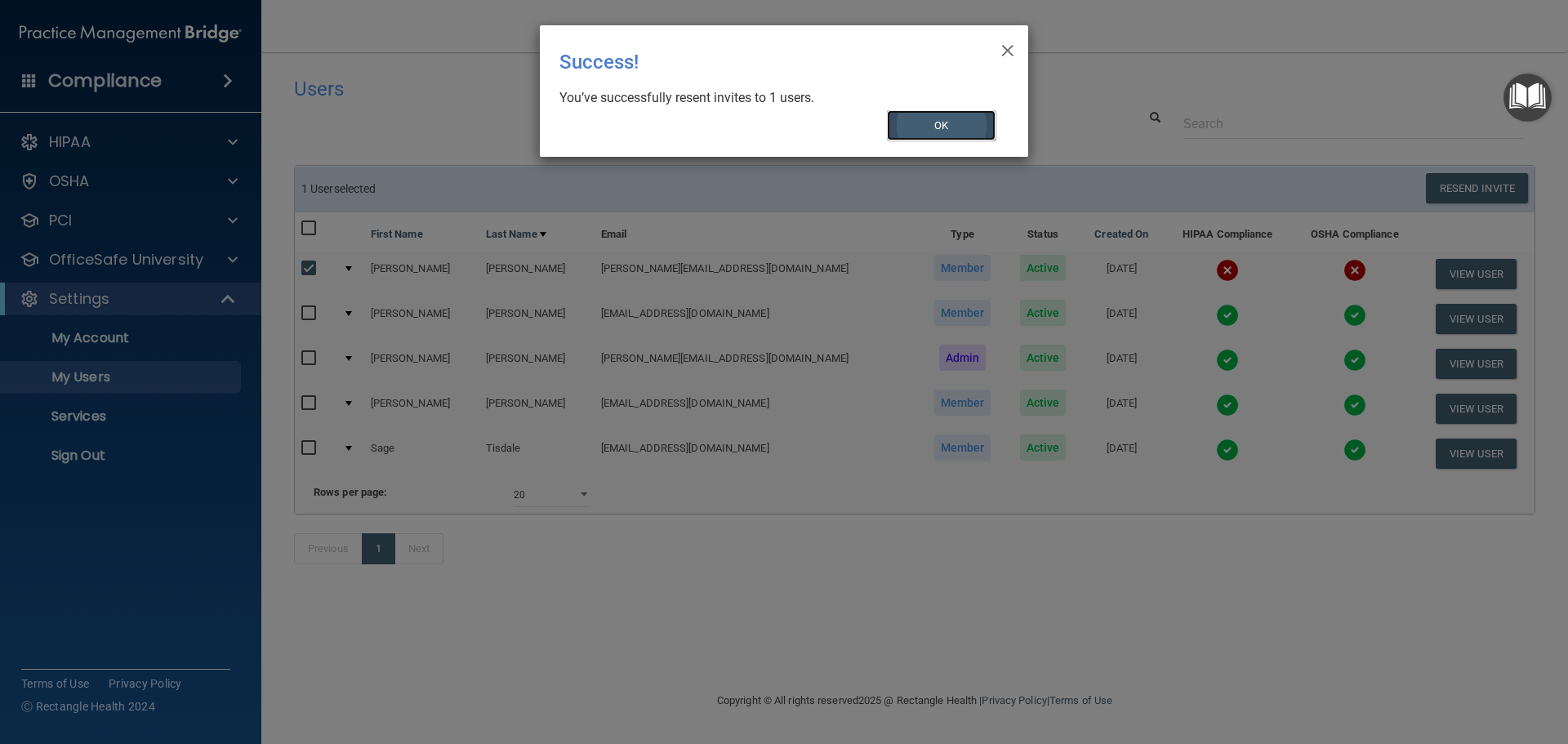
click at [967, 118] on button "OK" at bounding box center [941, 124] width 110 height 30
